Goal: Find specific page/section: Find specific page/section

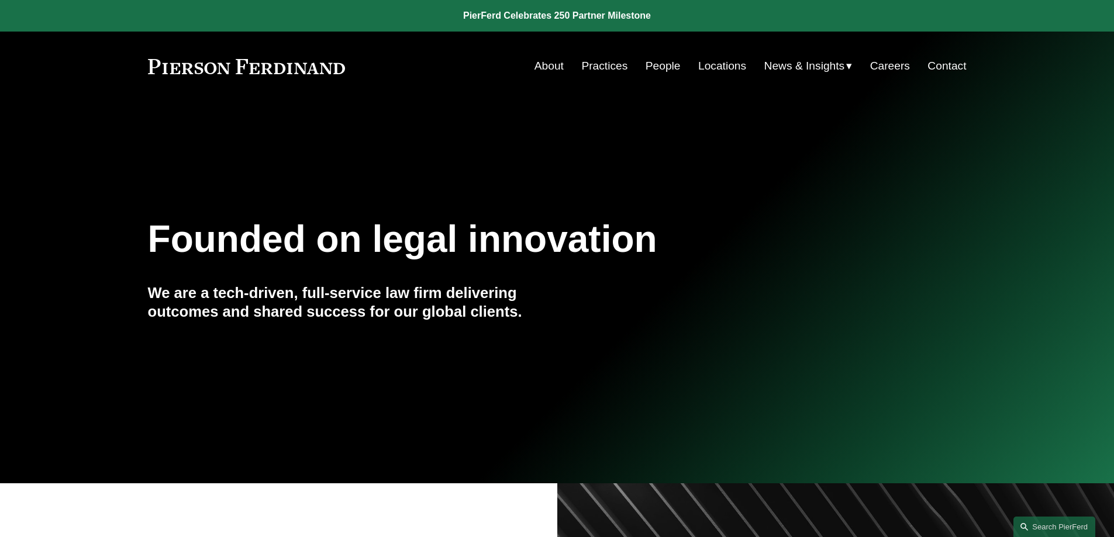
click at [663, 68] on link "People" at bounding box center [662, 66] width 35 height 22
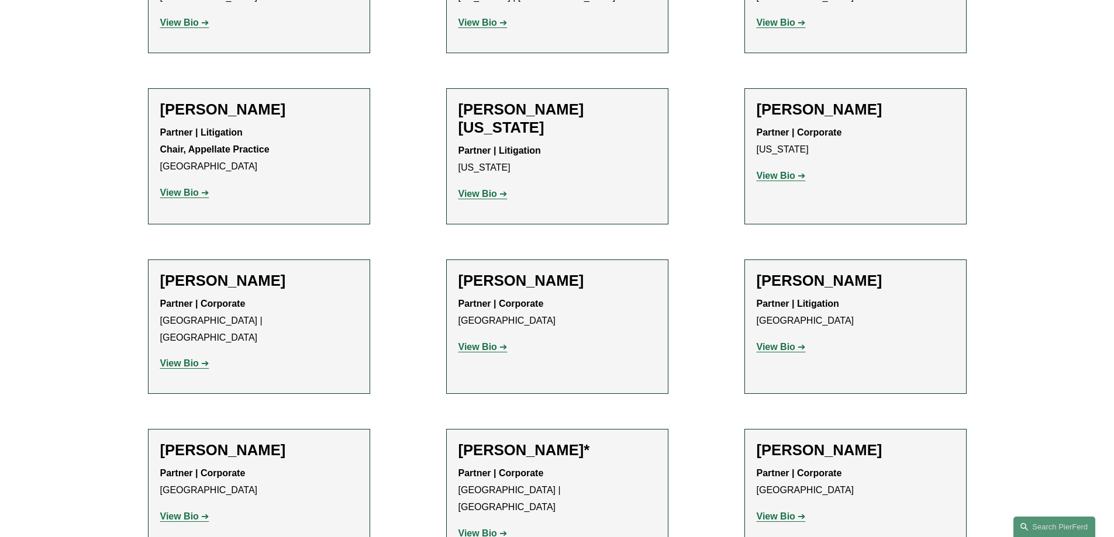
scroll to position [14467, 0]
